Goal: Information Seeking & Learning: Learn about a topic

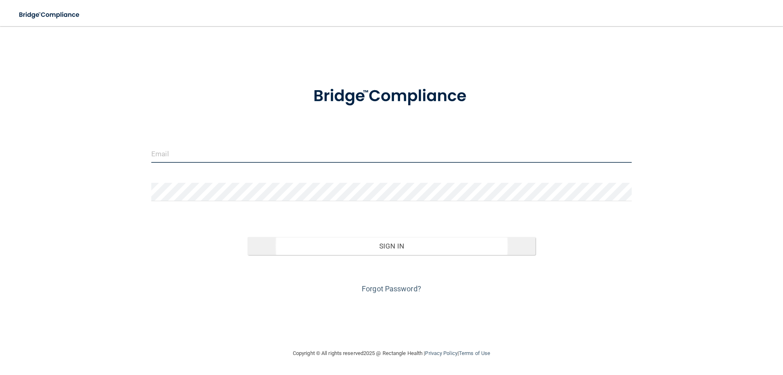
type input "[EMAIL_ADDRESS][DOMAIN_NAME]"
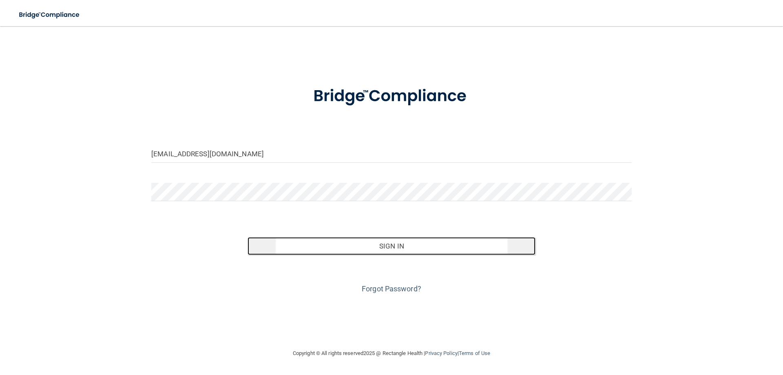
click at [396, 243] on button "Sign In" at bounding box center [392, 246] width 288 height 18
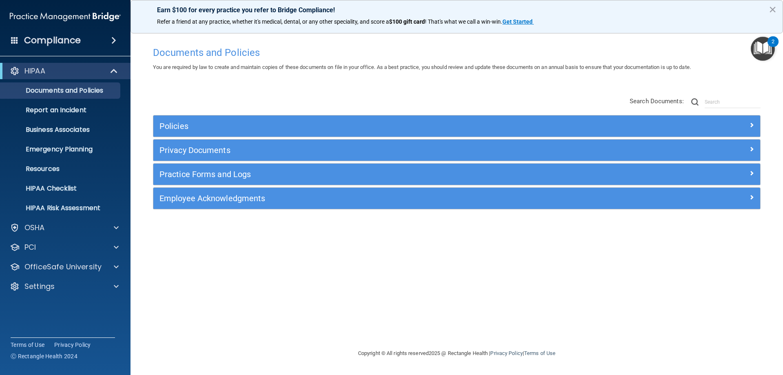
drag, startPoint x: 355, startPoint y: 236, endPoint x: 290, endPoint y: 1, distance: 243.6
click at [765, 49] on img "Open Resource Center, 2 new notifications" at bounding box center [763, 49] width 24 height 24
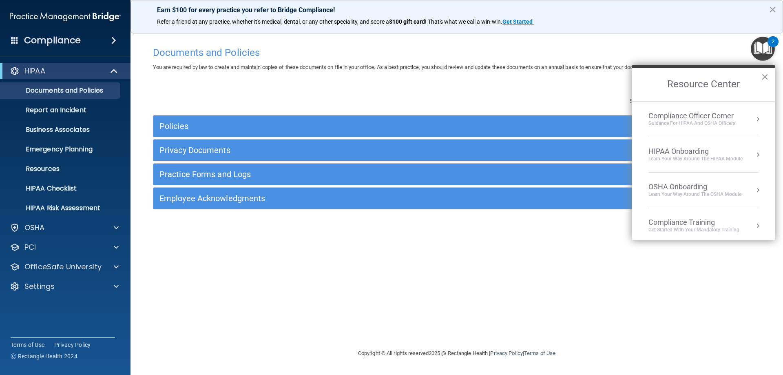
click at [766, 75] on button "×" at bounding box center [765, 76] width 8 height 13
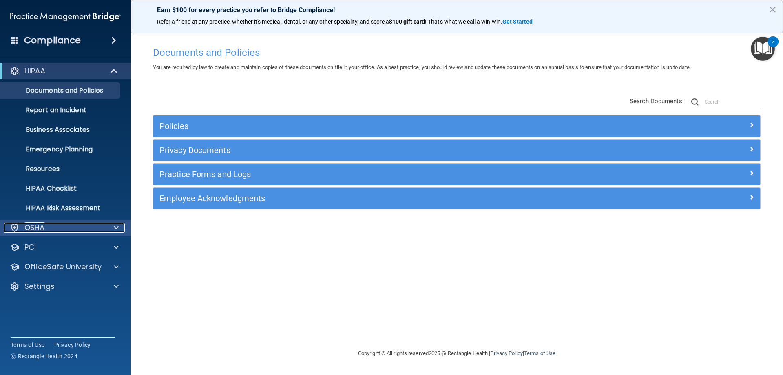
click at [70, 229] on div "OSHA" at bounding box center [54, 228] width 101 height 10
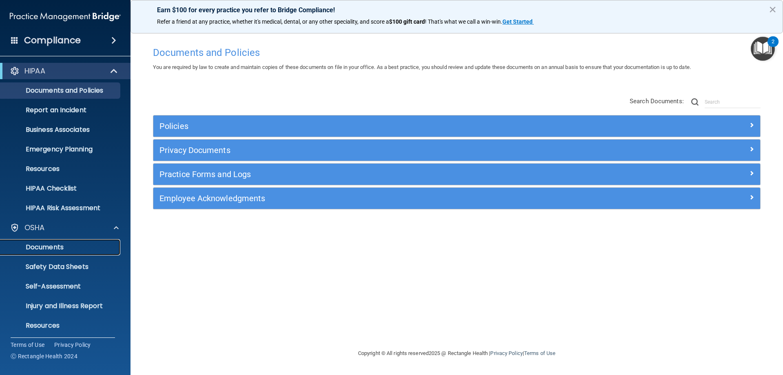
click at [52, 247] on p "Documents" at bounding box center [60, 247] width 111 height 8
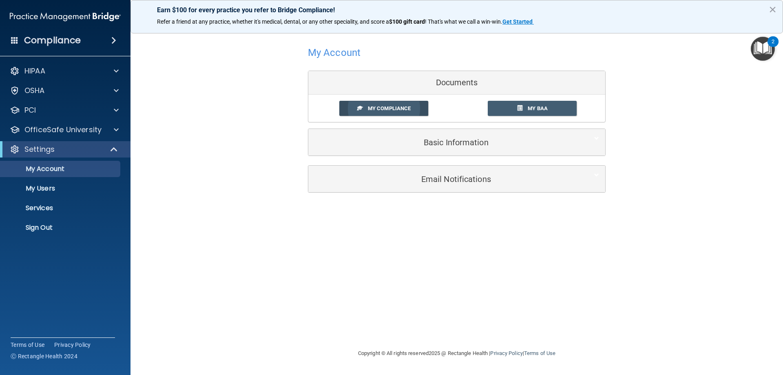
click at [383, 108] on span "My Compliance" at bounding box center [389, 108] width 43 height 6
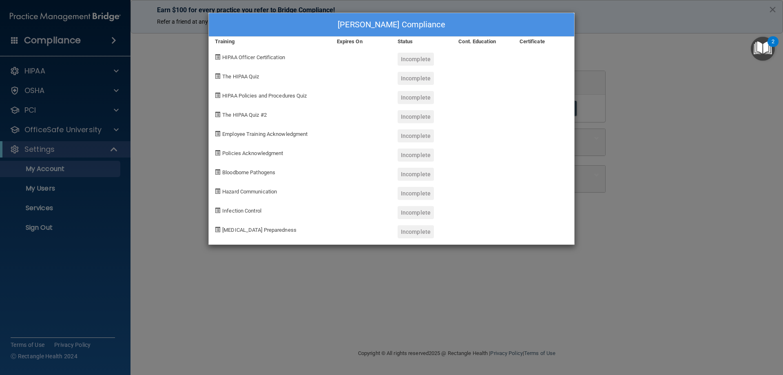
click at [218, 56] on span at bounding box center [217, 56] width 5 height 5
click at [259, 58] on span "HIPAA Officer Certification" at bounding box center [253, 57] width 63 height 6
click at [253, 76] on span "The HIPAA Quiz" at bounding box center [240, 76] width 37 height 6
click at [413, 58] on div "Incomplete" at bounding box center [416, 59] width 36 height 13
click at [473, 42] on div "Cont. Education" at bounding box center [482, 42] width 61 height 10
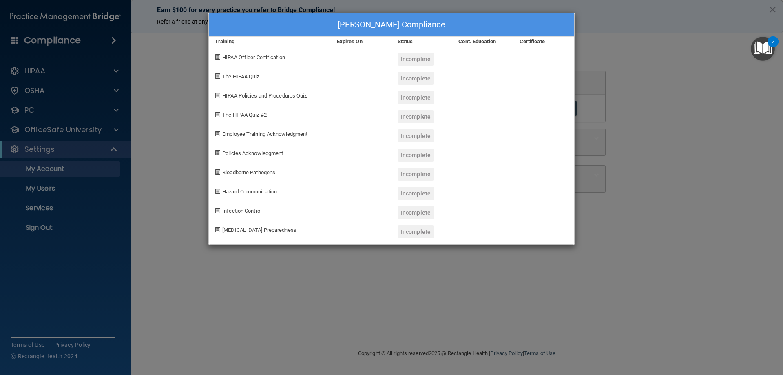
click at [649, 122] on div "[PERSON_NAME] Compliance Training Expires On Status Cont. Education Certificate…" at bounding box center [391, 187] width 783 height 375
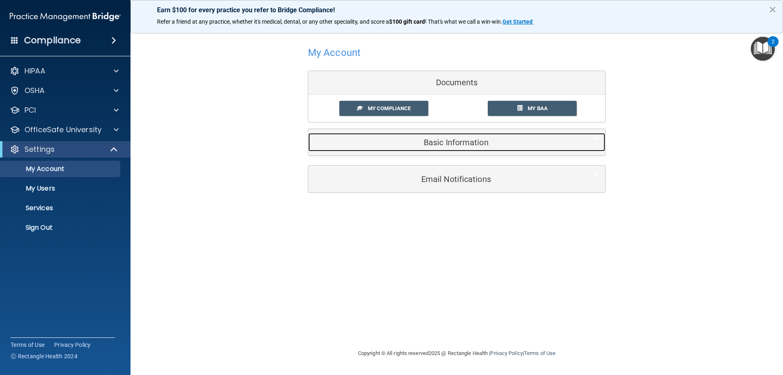
click at [464, 146] on h5 "Basic Information" at bounding box center [445, 142] width 260 height 9
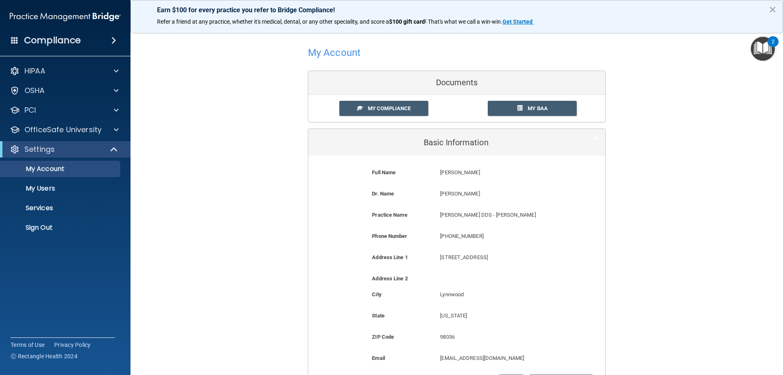
drag, startPoint x: 773, startPoint y: 8, endPoint x: 758, endPoint y: 8, distance: 14.7
click at [771, 8] on button "×" at bounding box center [773, 9] width 8 height 13
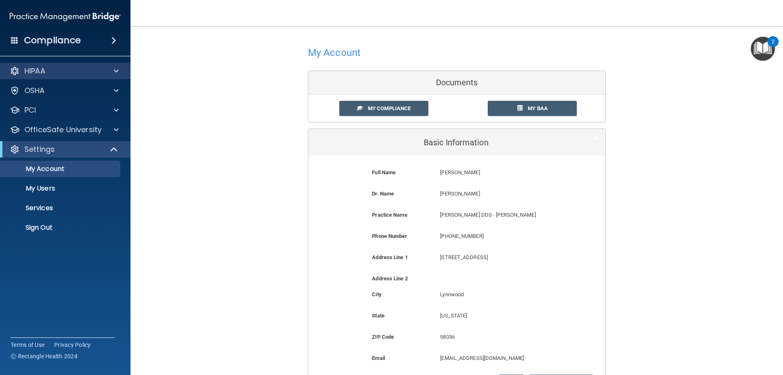
click at [38, 64] on div "HIPAA" at bounding box center [65, 71] width 131 height 16
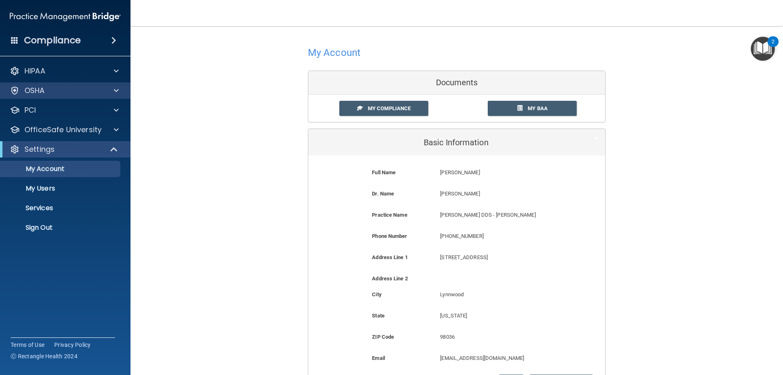
drag, startPoint x: 126, startPoint y: 88, endPoint x: 118, endPoint y: 92, distance: 9.5
click at [118, 92] on div "OSHA" at bounding box center [65, 90] width 131 height 16
click at [68, 93] on div "OSHA" at bounding box center [54, 91] width 101 height 10
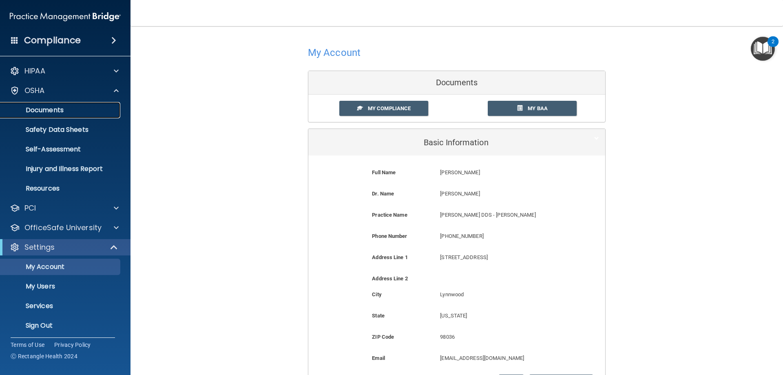
click at [50, 108] on p "Documents" at bounding box center [60, 110] width 111 height 8
